Goal: Information Seeking & Learning: Learn about a topic

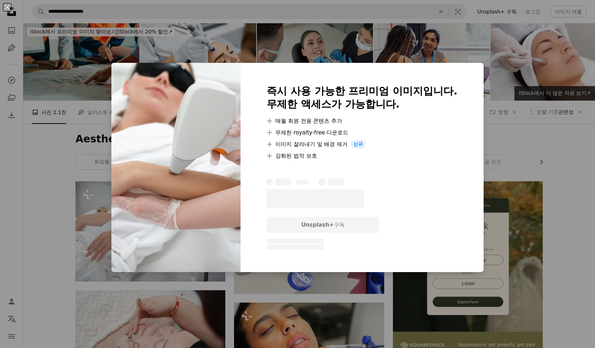
scroll to position [116, 0]
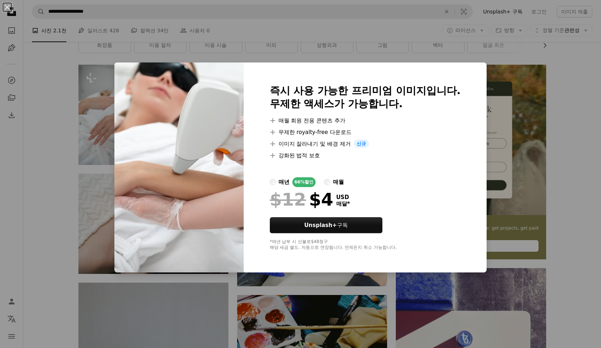
click at [25, 128] on div "An X shape 즉시 사용 가능한 프리미엄 이미지입니다. 무제한 액세스가 가능합니다. A plus sign 매월 회원 전용 콘텐츠 추가 A…" at bounding box center [300, 174] width 601 height 348
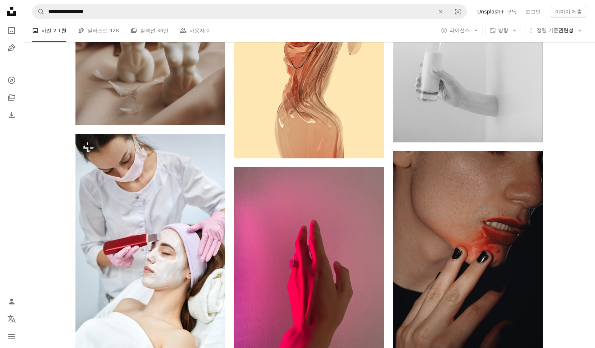
scroll to position [917, 0]
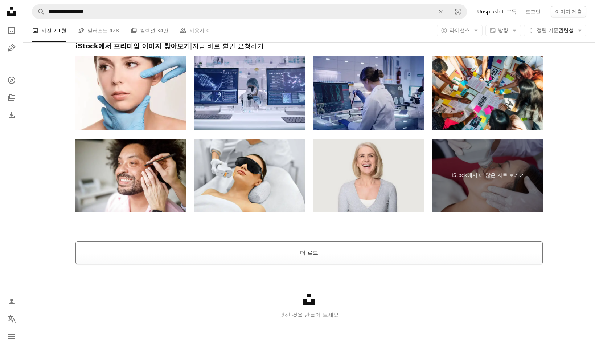
click at [317, 250] on button "더 로드" at bounding box center [308, 252] width 467 height 23
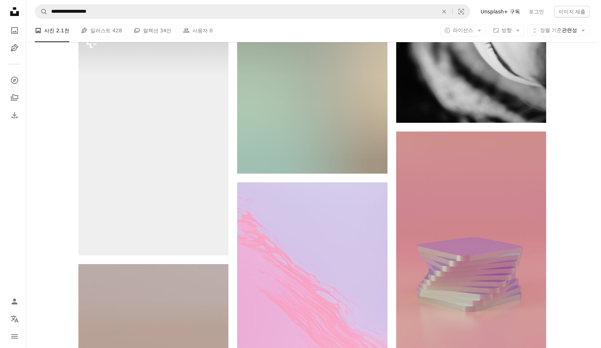
scroll to position [7677, 0]
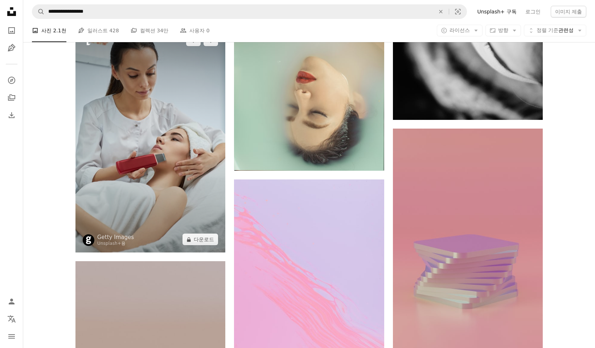
click at [185, 173] on img at bounding box center [150, 139] width 150 height 225
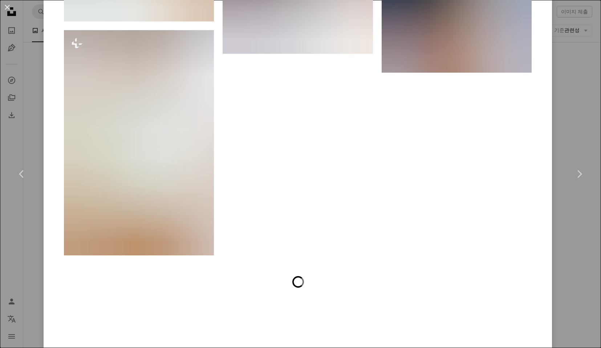
scroll to position [5167, 0]
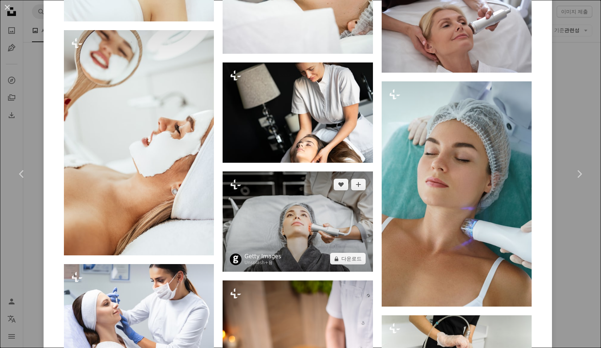
click at [273, 253] on link "Getty Images" at bounding box center [262, 256] width 37 height 7
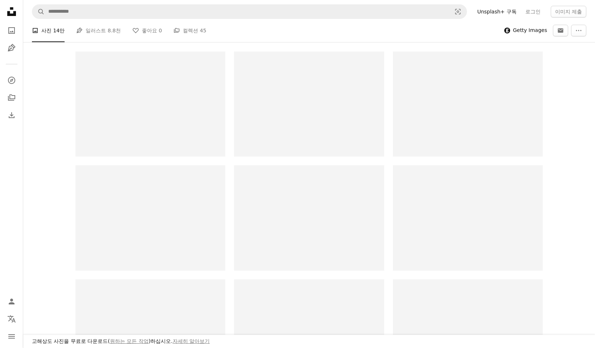
scroll to position [147, 0]
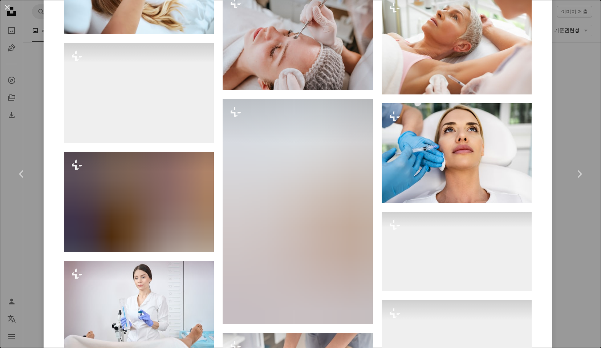
scroll to position [13941, 0]
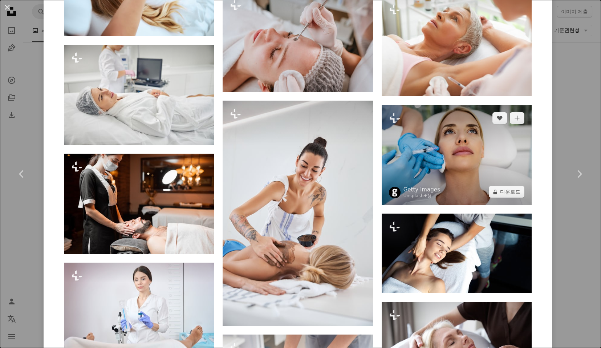
click at [472, 149] on img at bounding box center [456, 155] width 150 height 100
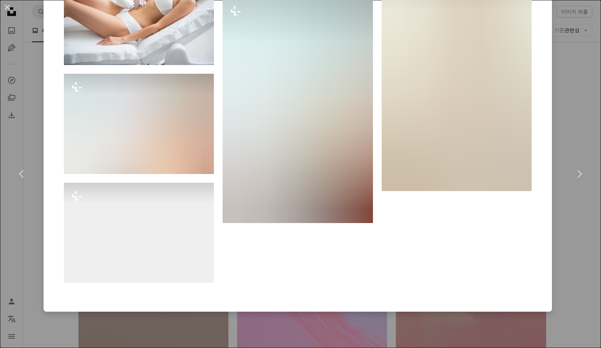
scroll to position [8629, 0]
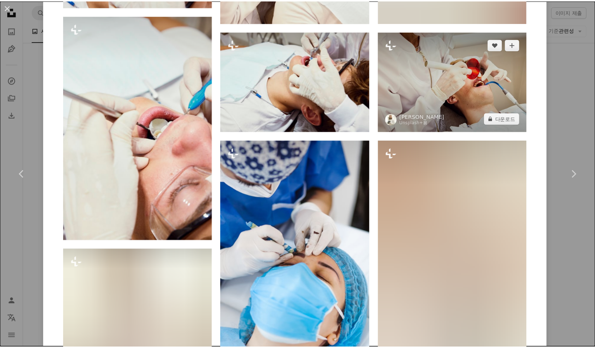
scroll to position [1139, 0]
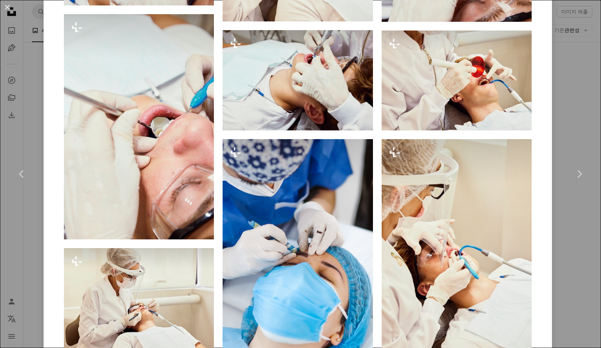
click at [574, 116] on div "An X shape Chevron left Chevron right [PERSON_NAME] Unsplash+ 용 A heart A plus …" at bounding box center [300, 174] width 601 height 348
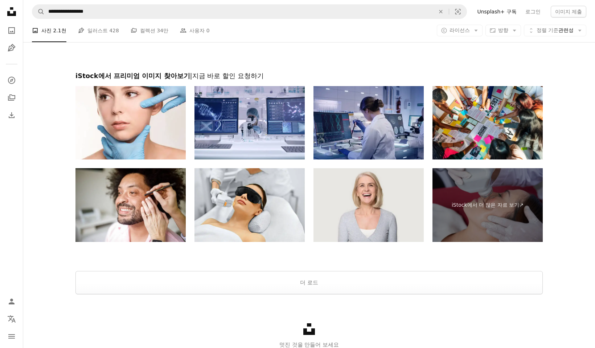
scroll to position [10598, 0]
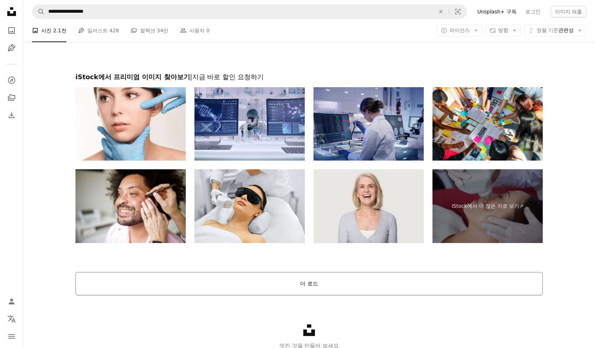
click at [410, 277] on button "더 로드" at bounding box center [308, 283] width 467 height 23
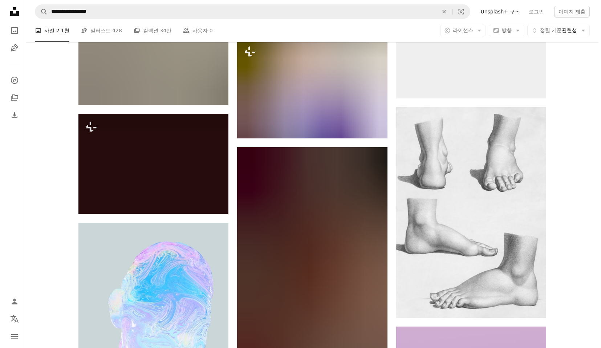
scroll to position [11524, 0]
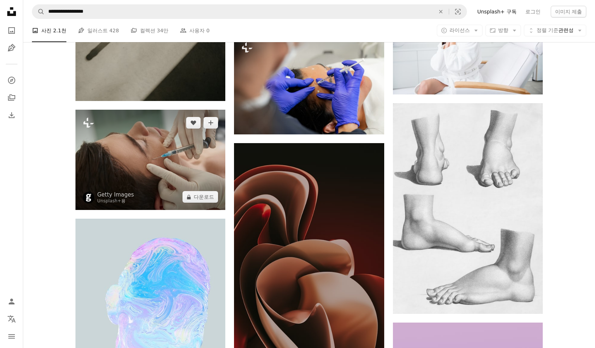
click at [140, 165] on img at bounding box center [150, 160] width 150 height 100
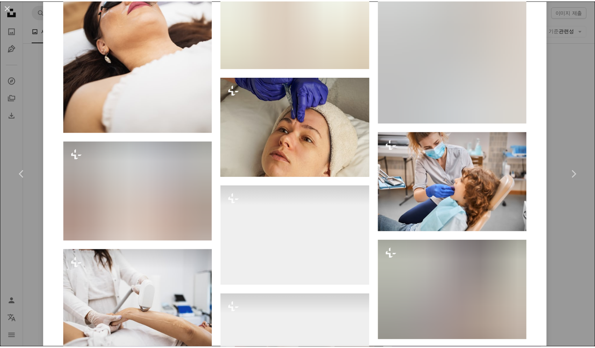
scroll to position [16944, 0]
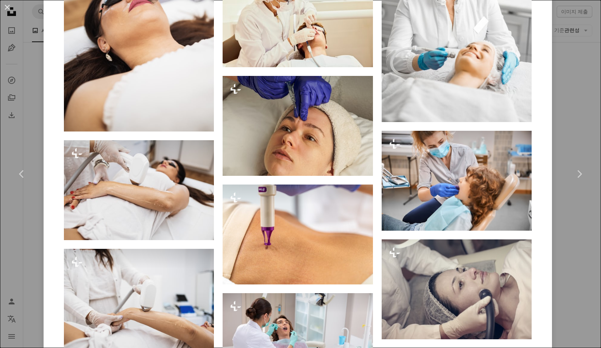
click at [33, 247] on div "An X shape Chevron left Chevron right Getty Images Unsplash+ 용 A heart A plus s…" at bounding box center [300, 174] width 601 height 348
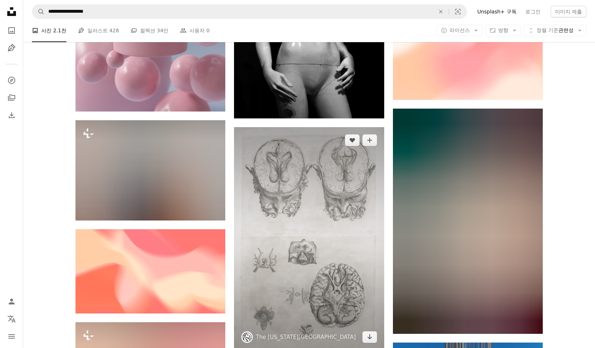
scroll to position [23545, 0]
